Goal: Task Accomplishment & Management: Manage account settings

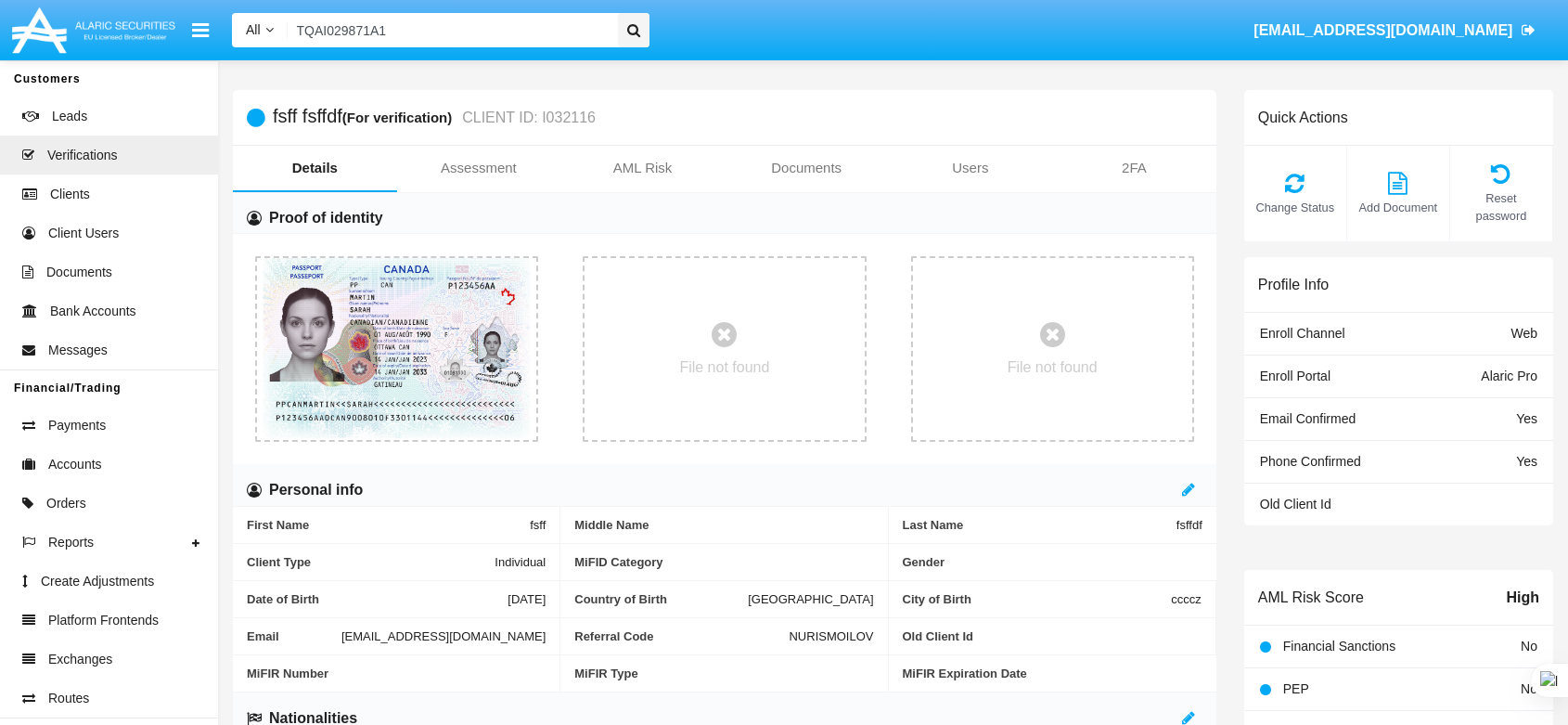
click at [119, 406] on link "Payments" at bounding box center [109, 425] width 218 height 39
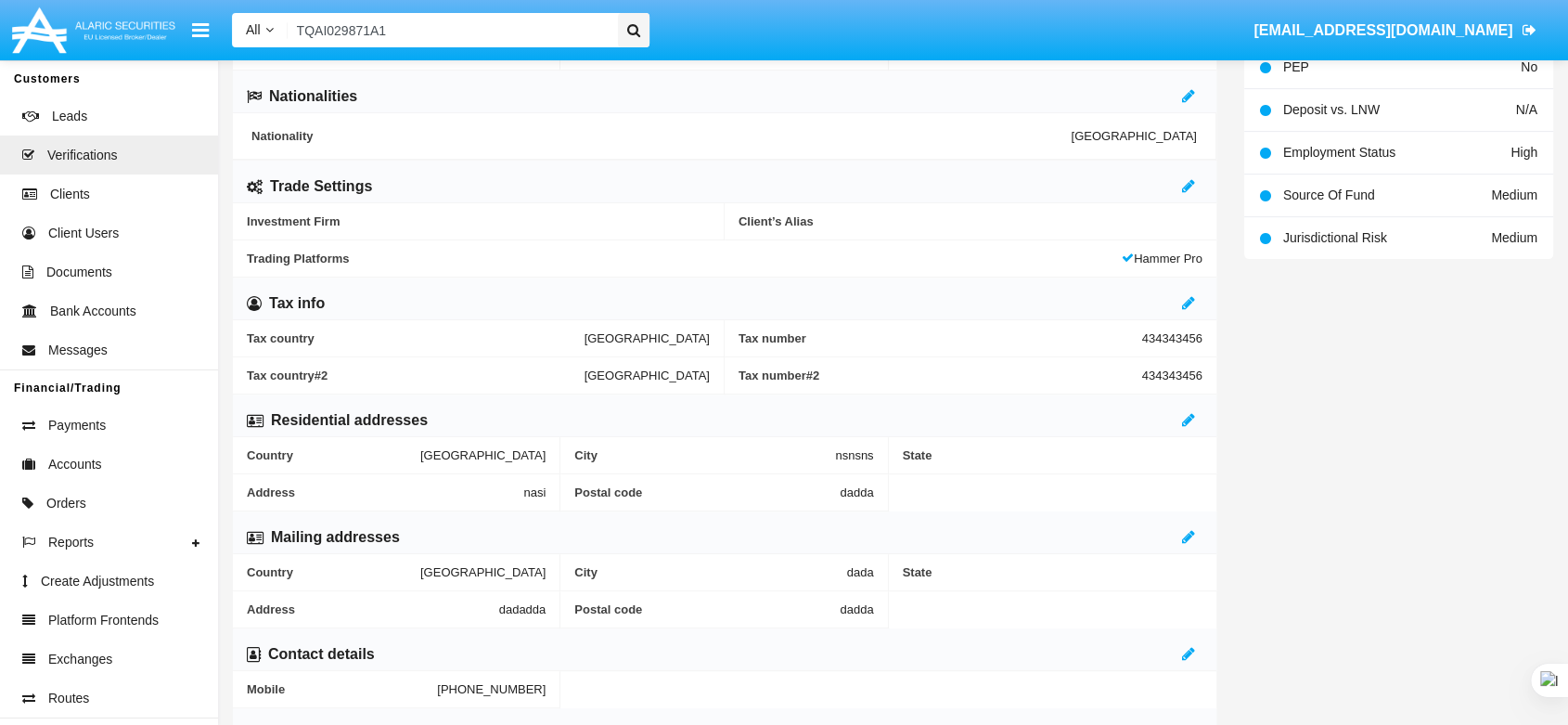
scroll to position [45, 0]
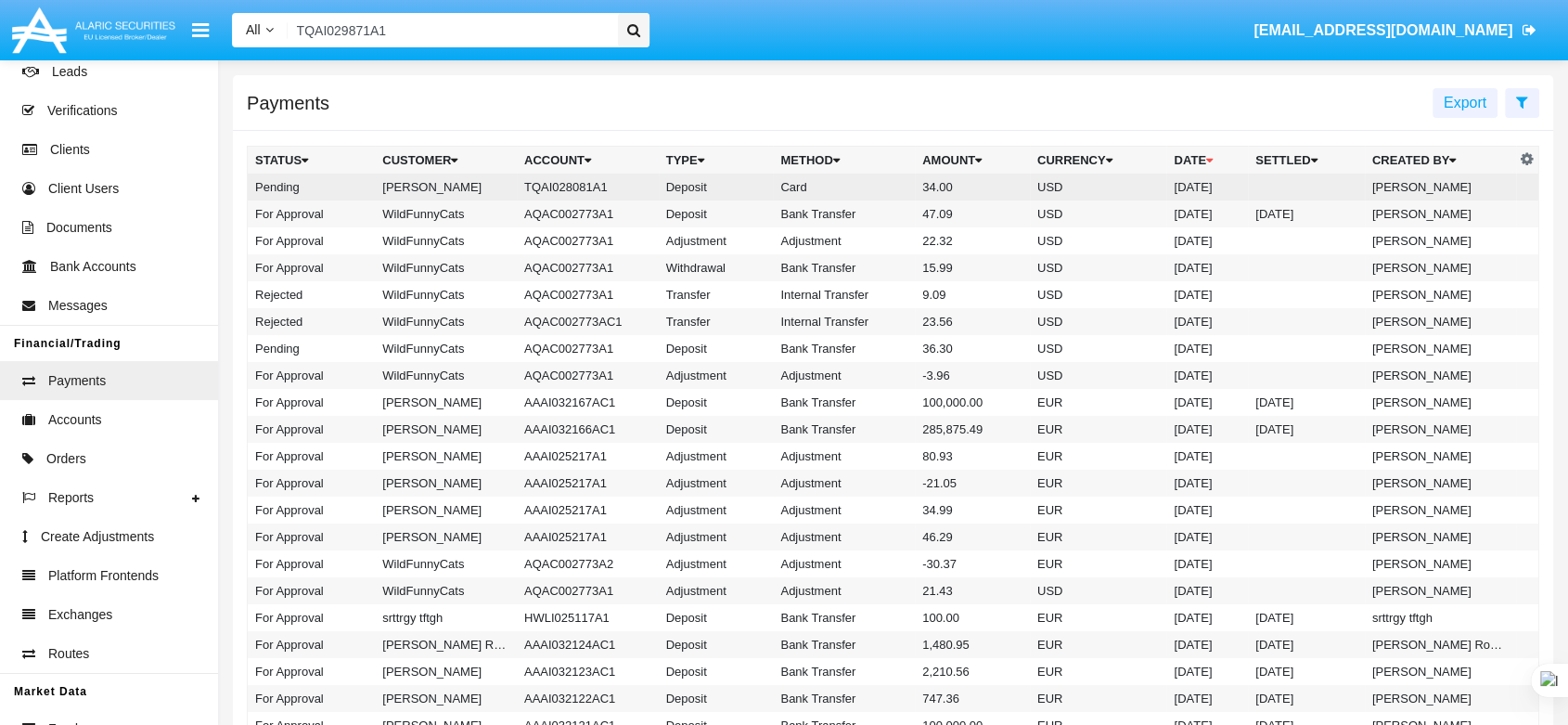
click at [483, 185] on td "[PERSON_NAME]" at bounding box center [446, 186] width 142 height 27
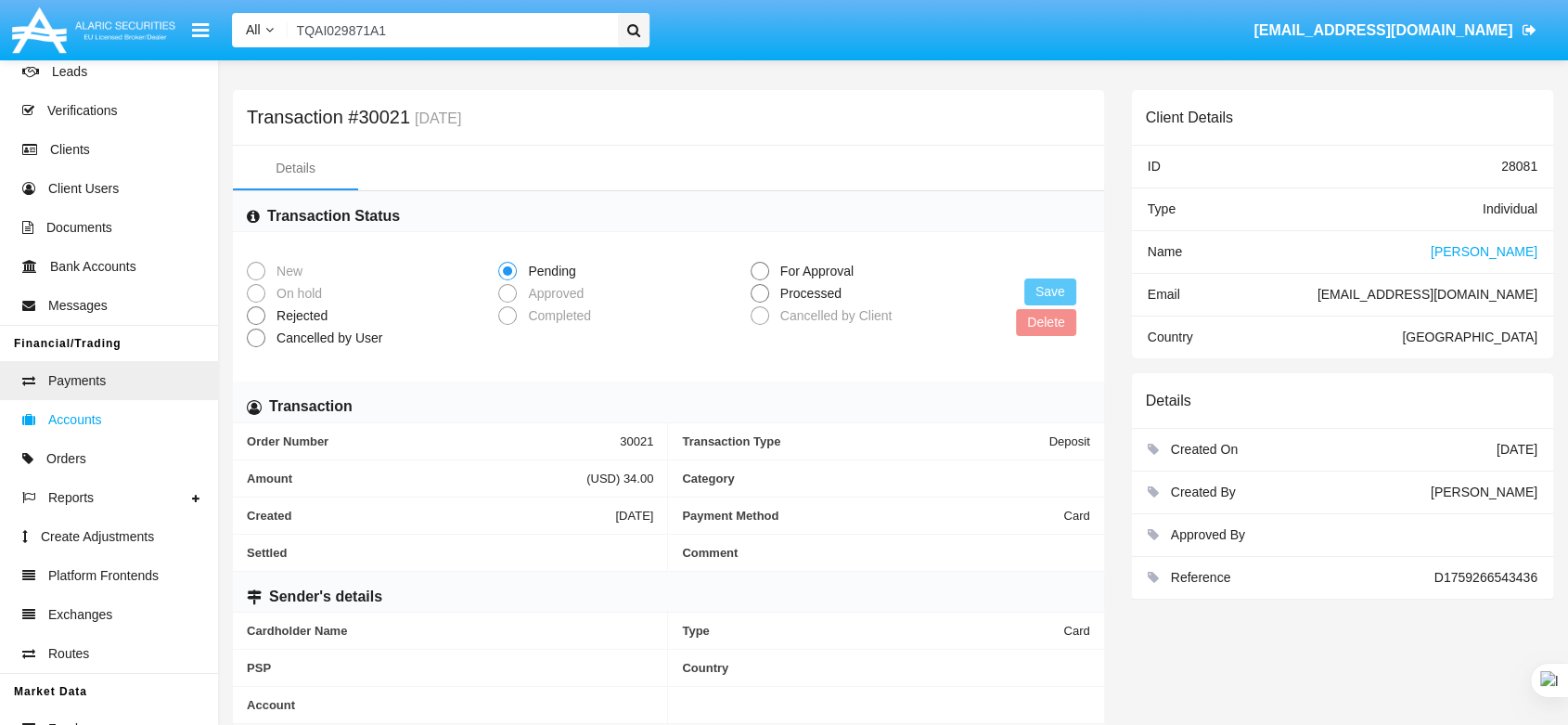
click at [107, 425] on link "Accounts" at bounding box center [109, 420] width 218 height 39
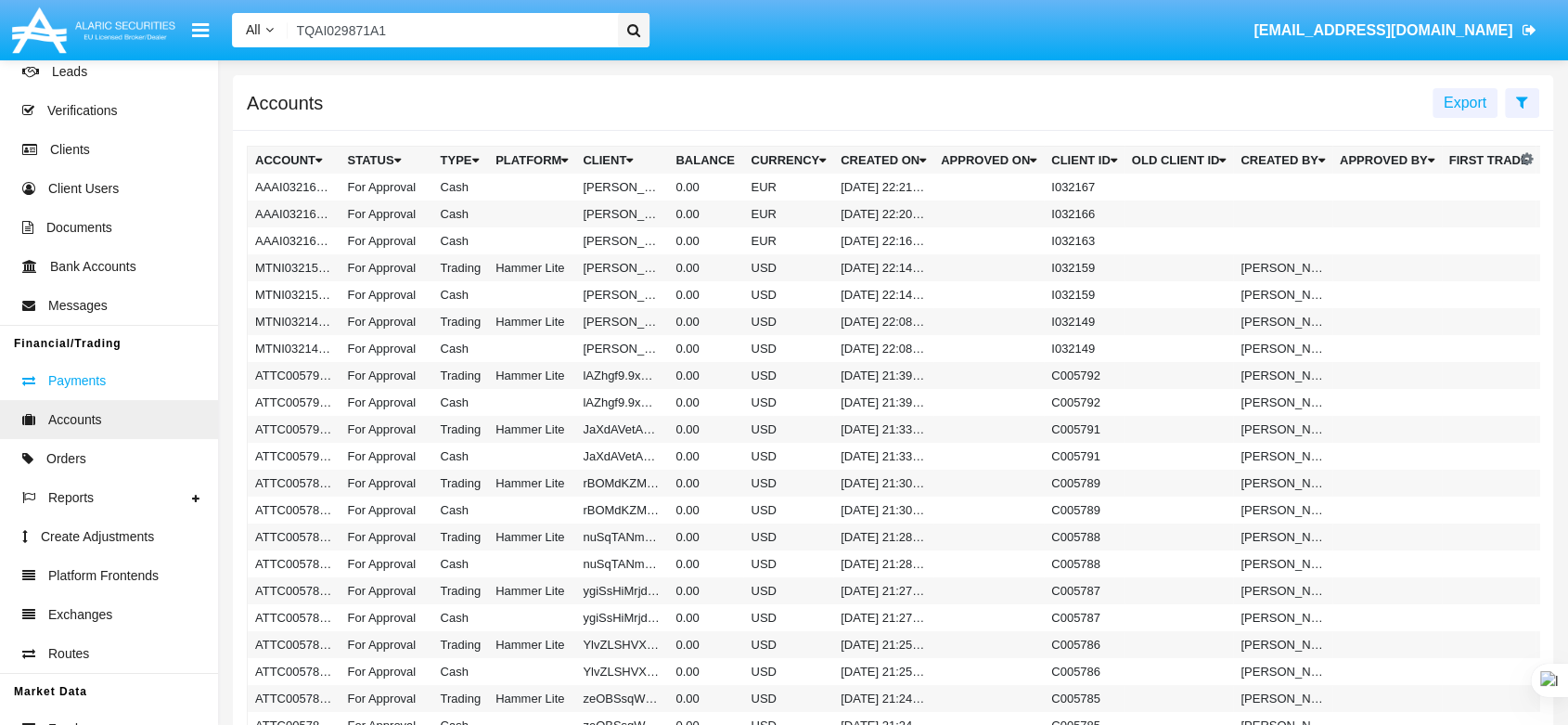
click at [96, 384] on span "Payments" at bounding box center [77, 380] width 57 height 20
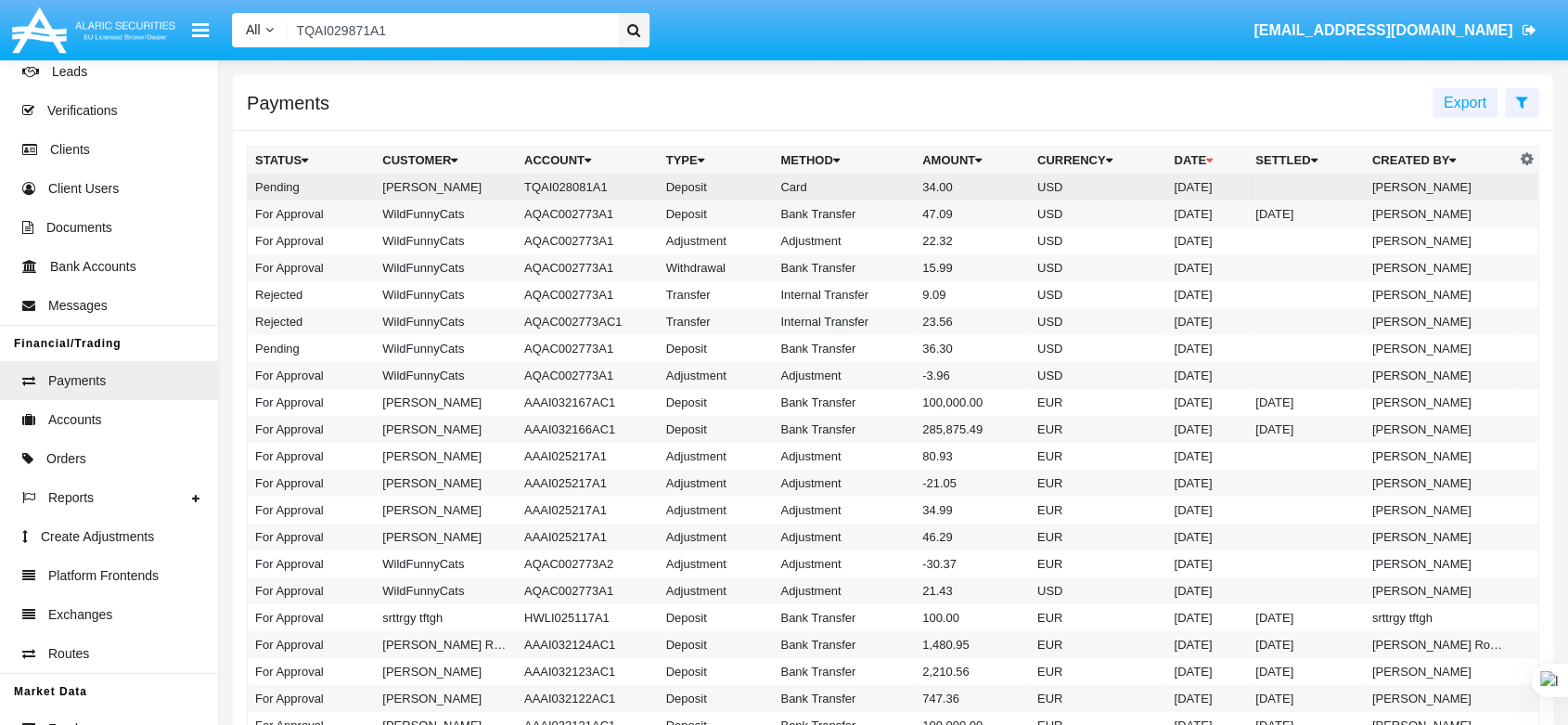
click at [463, 187] on td "[PERSON_NAME]" at bounding box center [446, 186] width 142 height 27
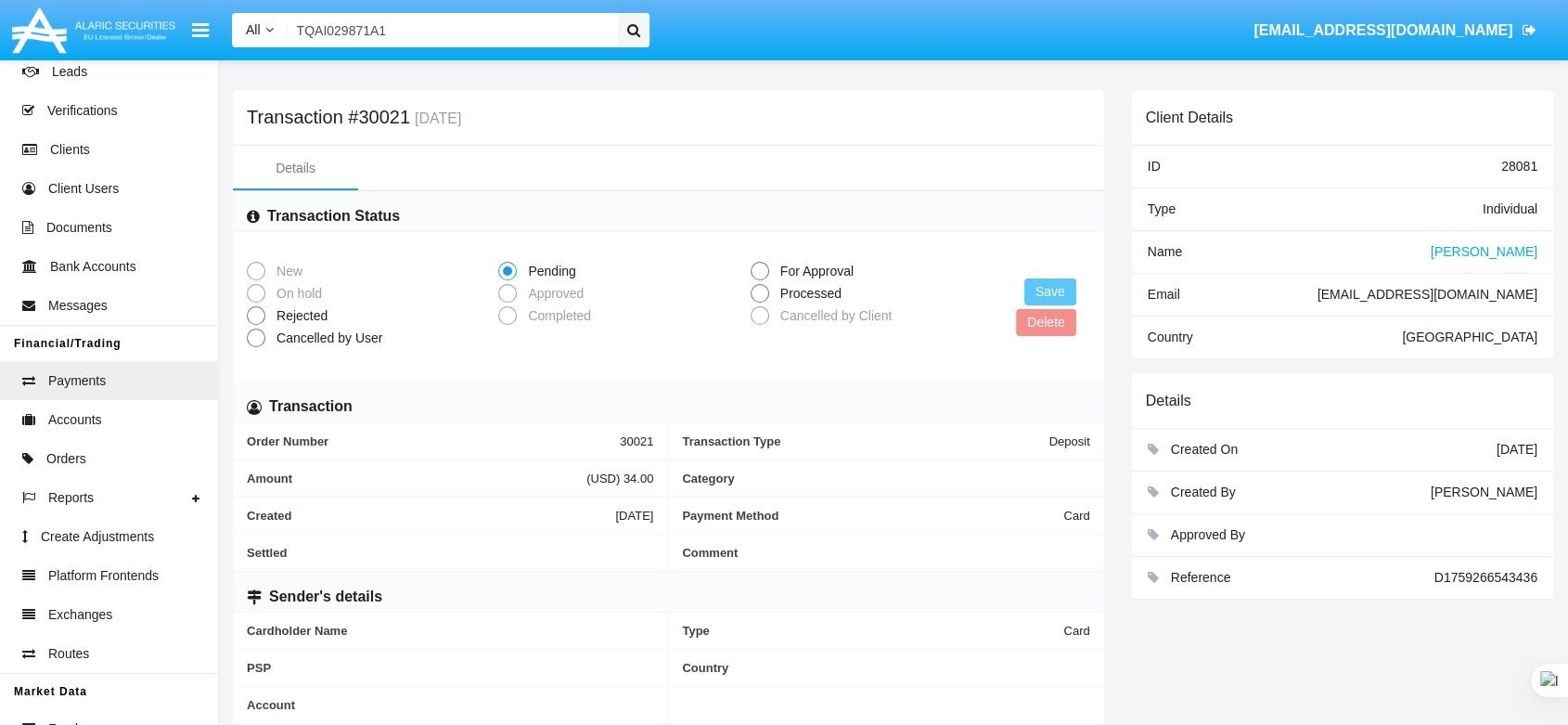
click at [1507, 250] on span "[PERSON_NAME]" at bounding box center [1484, 251] width 107 height 15
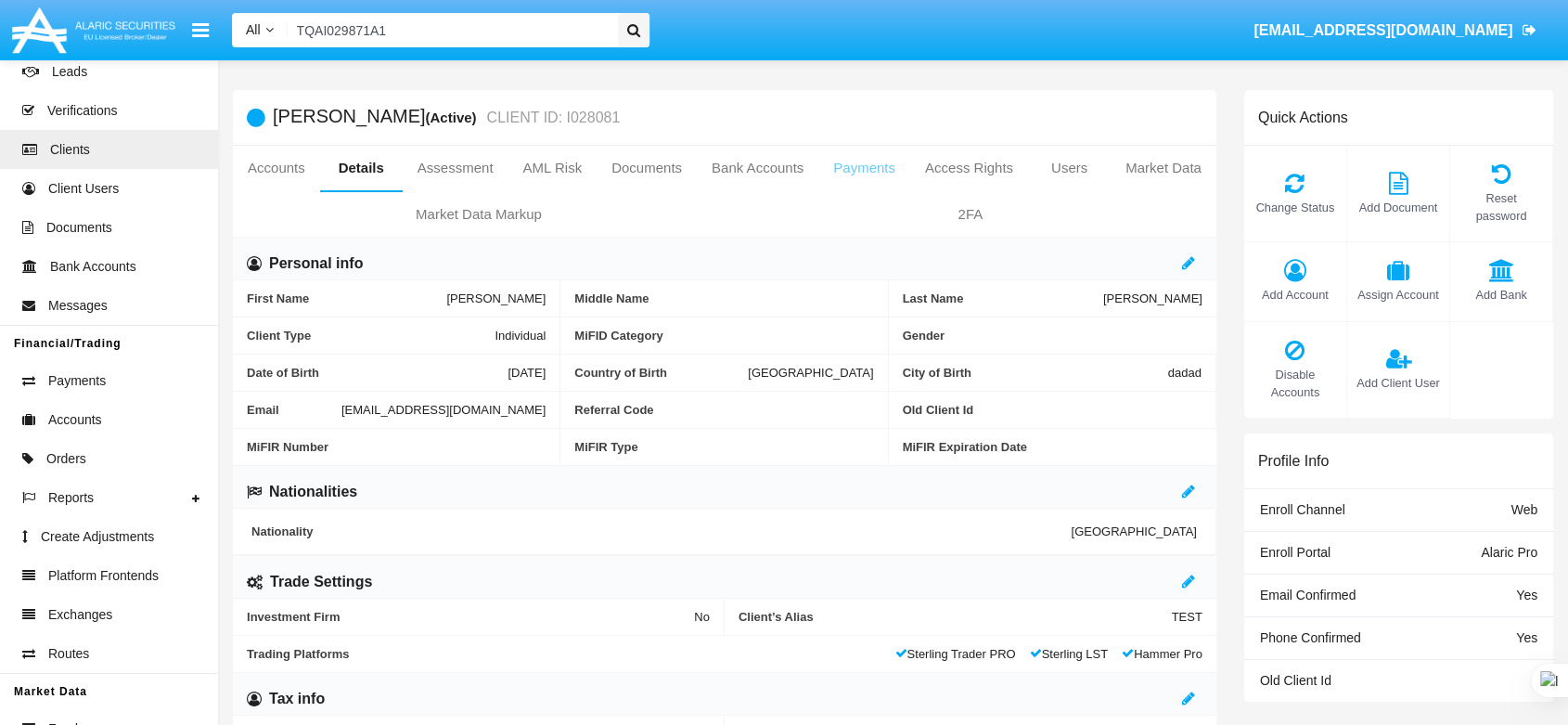
click at [873, 166] on link "Payments" at bounding box center [865, 168] width 92 height 45
